Goal: Transaction & Acquisition: Subscribe to service/newsletter

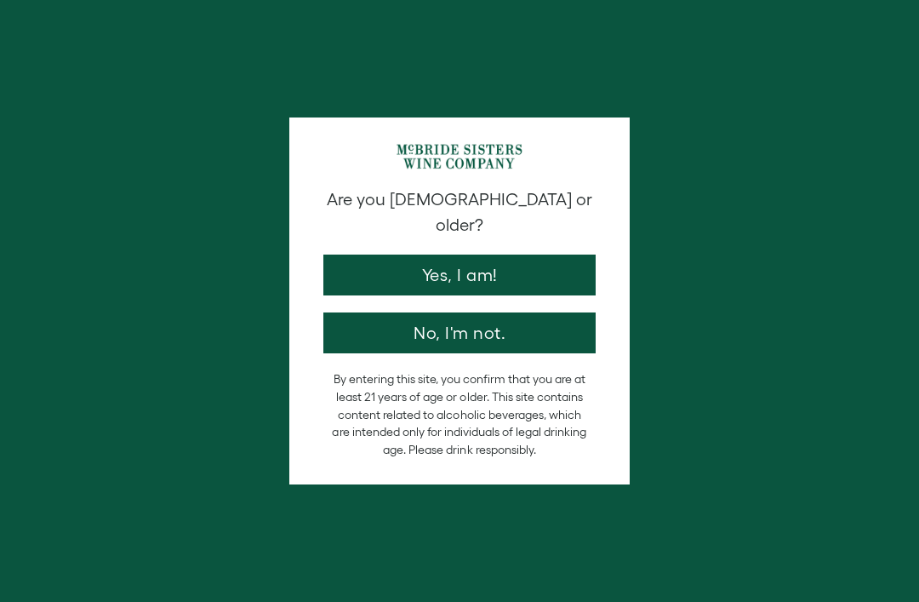
click at [518, 257] on button "Yes, I am!" at bounding box center [459, 274] width 272 height 41
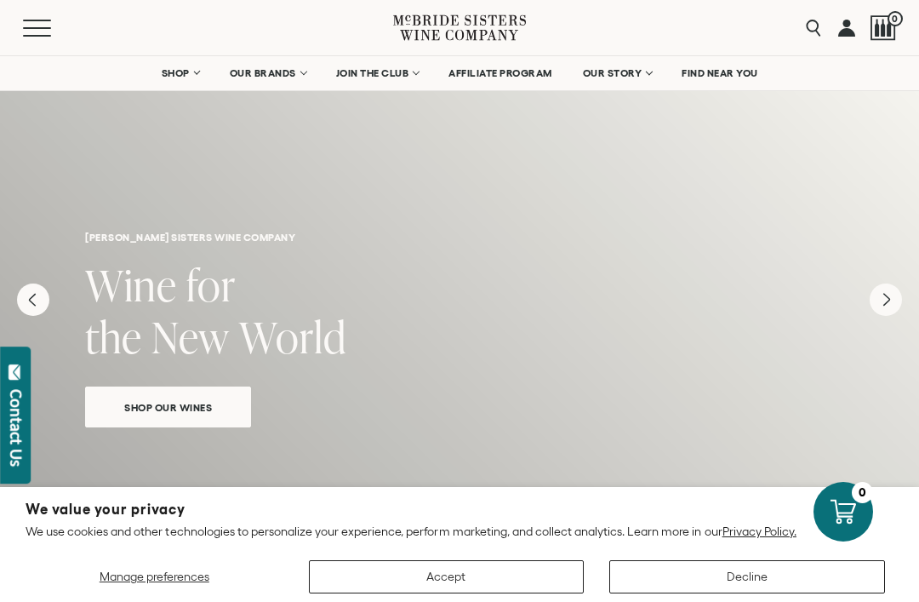
click at [495, 587] on button "Accept" at bounding box center [447, 576] width 276 height 33
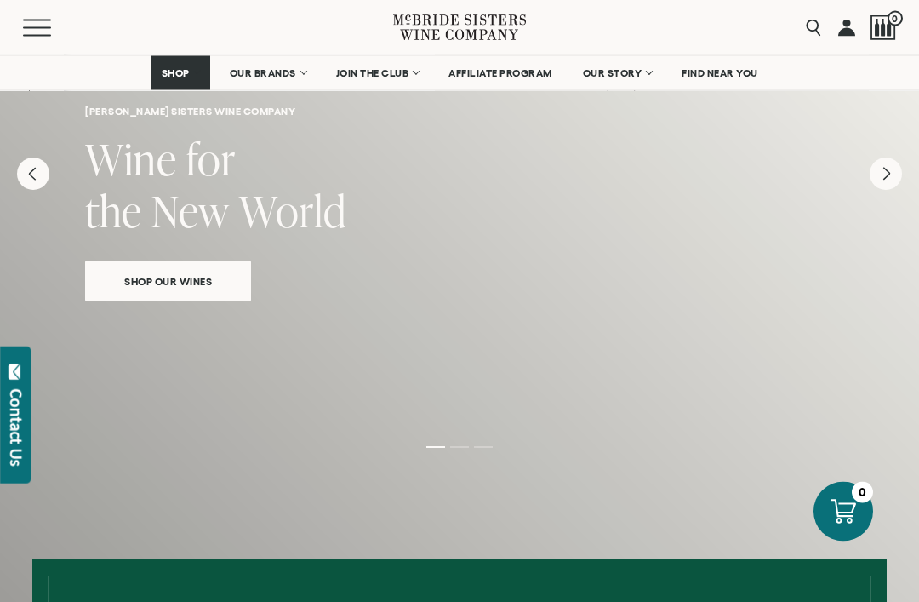
scroll to position [128, 0]
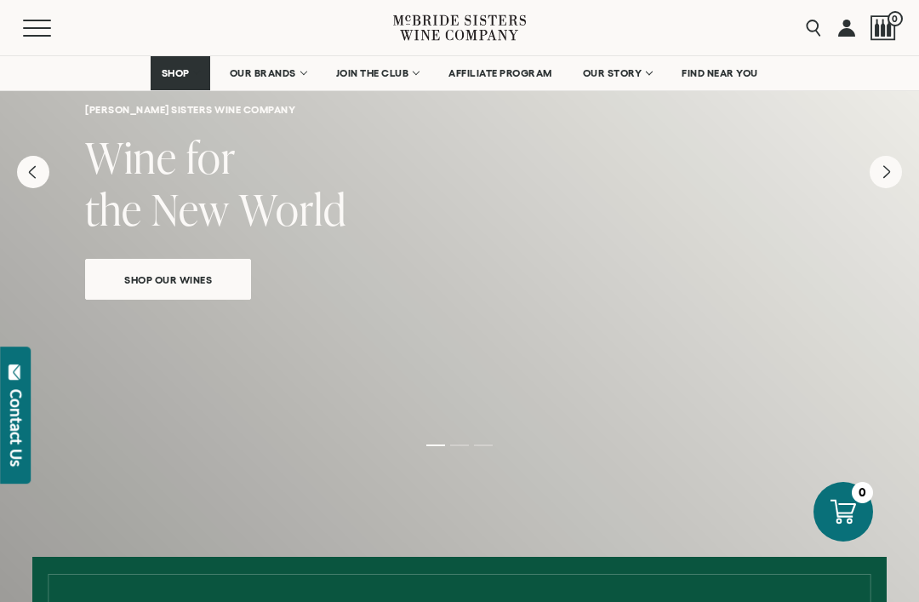
click at [180, 298] on link "Shop Our Wines" at bounding box center [168, 279] width 166 height 41
click at [212, 270] on span "Shop Our Wines" at bounding box center [167, 280] width 147 height 20
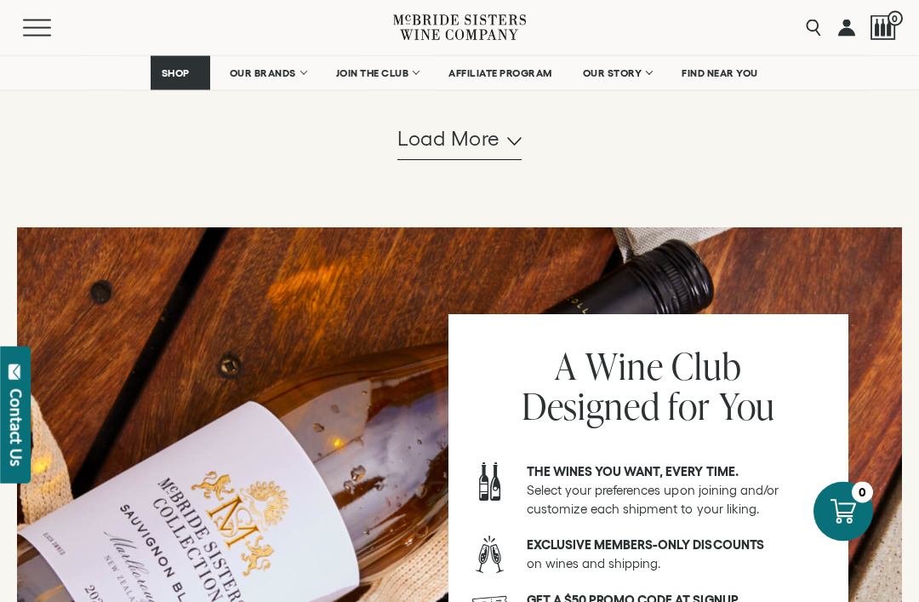
scroll to position [1892, 0]
click at [498, 153] on span "Load more" at bounding box center [448, 138] width 103 height 29
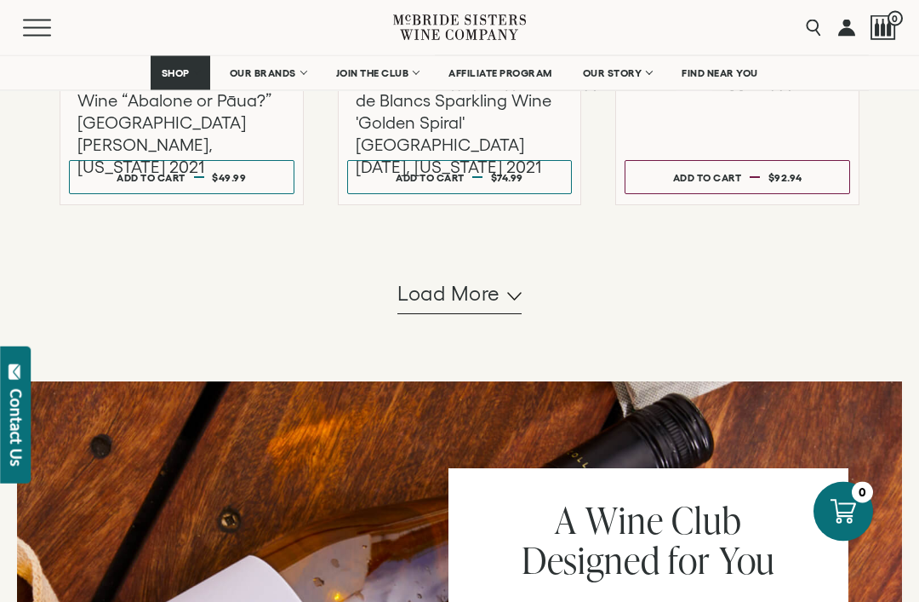
scroll to position [3563, 0]
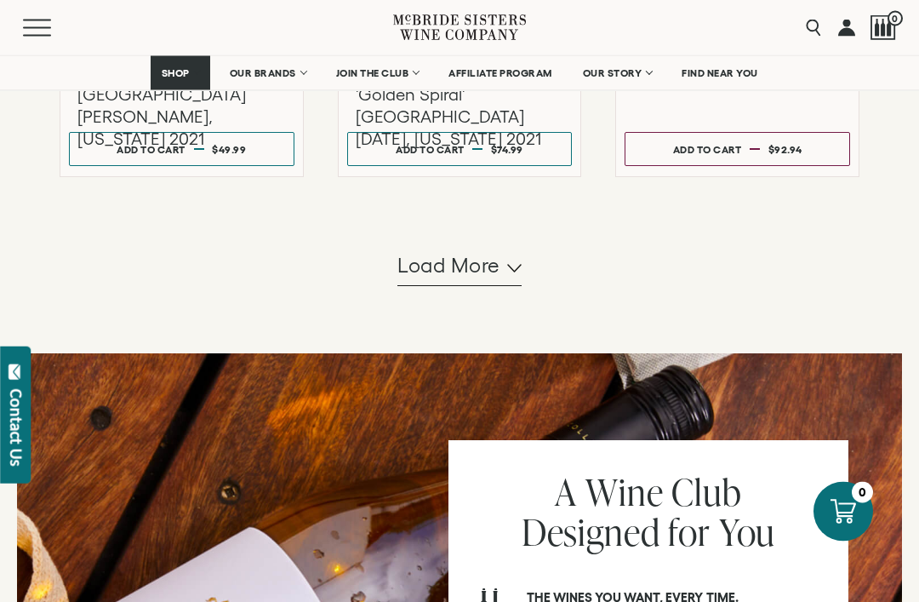
click at [500, 287] on button "Load more" at bounding box center [459, 266] width 124 height 41
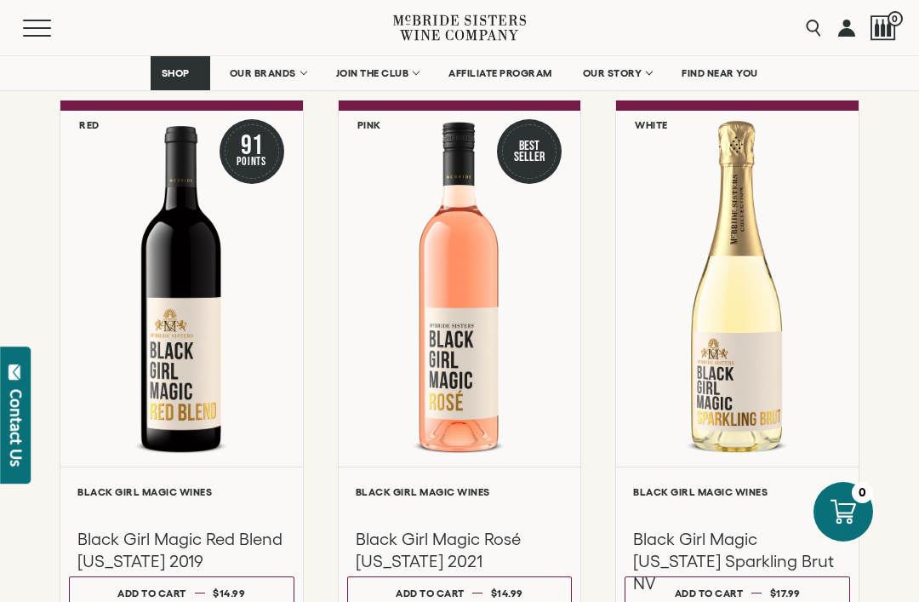
scroll to position [4900, 0]
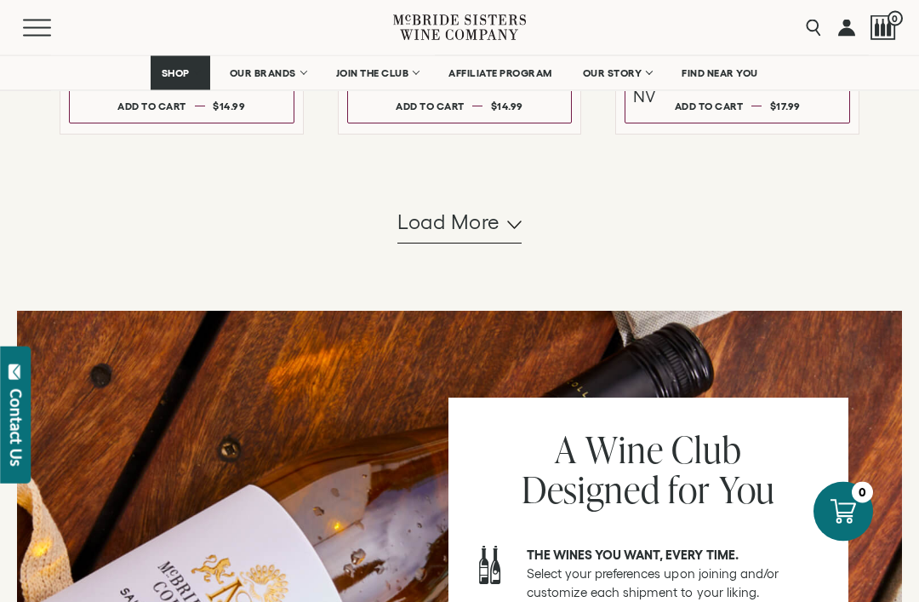
click at [495, 244] on button "Load more" at bounding box center [459, 223] width 124 height 41
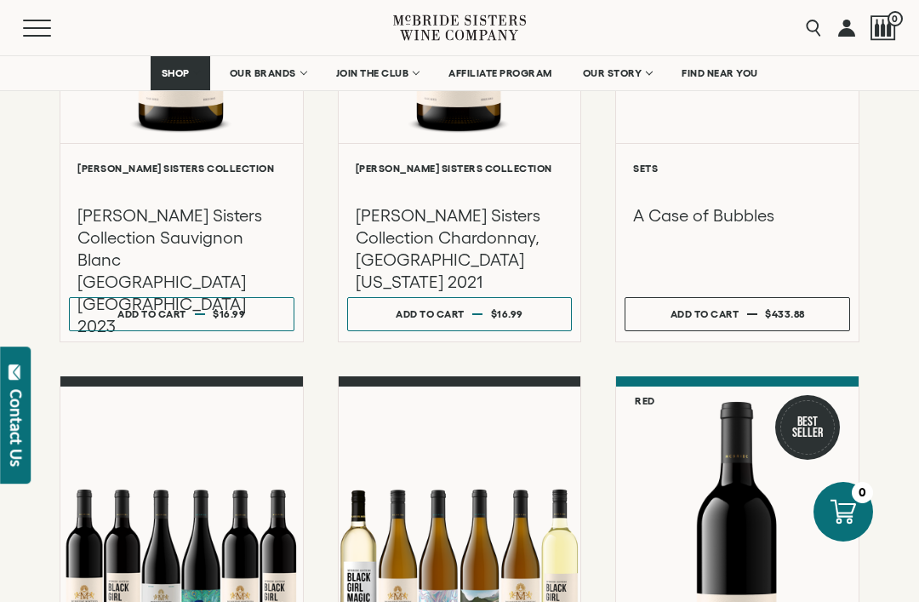
scroll to position [2122, 0]
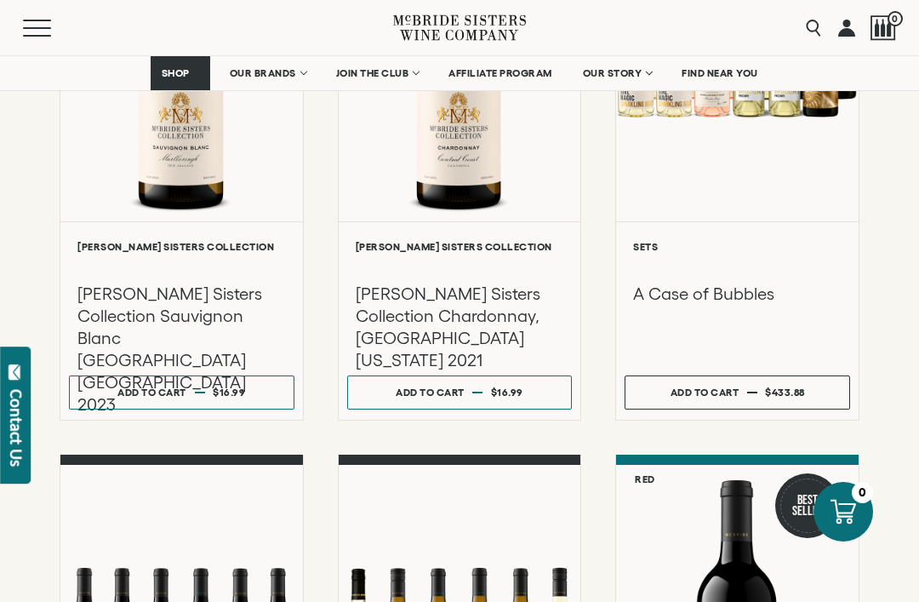
click at [392, 67] on span "JOIN THE CLUB" at bounding box center [372, 73] width 73 height 12
